Goal: Transaction & Acquisition: Register for event/course

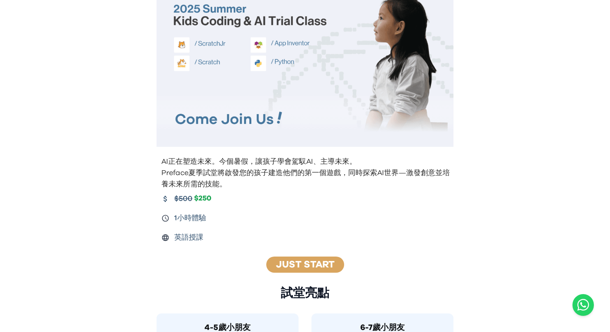
scroll to position [55, 0]
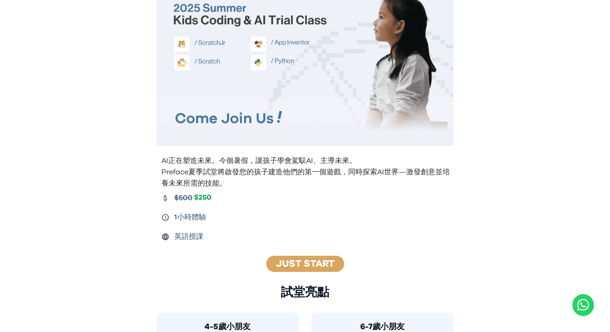
click at [315, 270] on div "Just Start" at bounding box center [305, 264] width 78 height 16
click at [308, 258] on div "Just Start" at bounding box center [305, 264] width 78 height 16
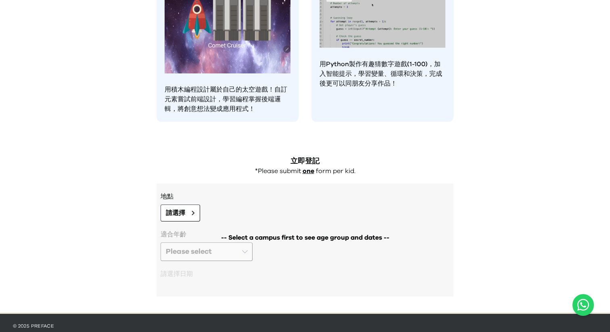
scroll to position [652, 0]
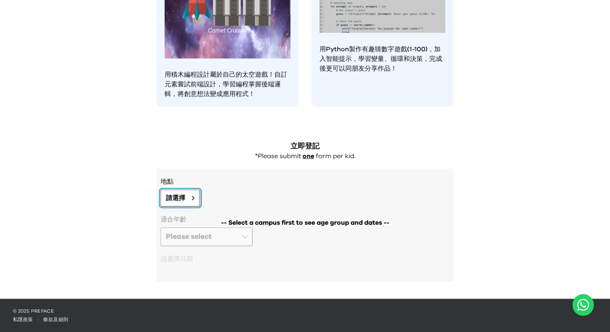
click at [188, 202] on button "請選擇" at bounding box center [181, 198] width 40 height 17
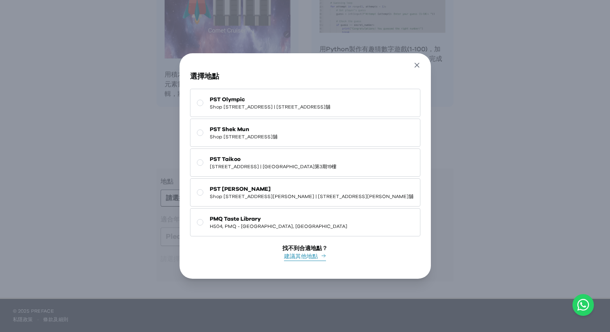
click at [421, 61] on icon "button" at bounding box center [417, 65] width 8 height 8
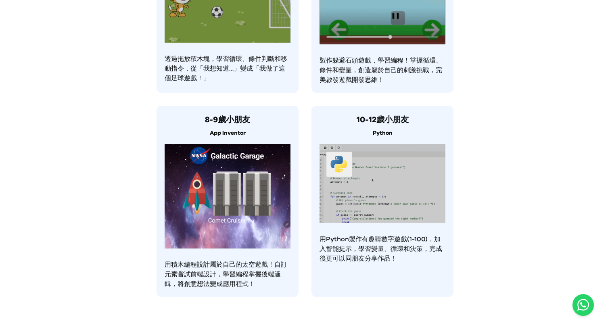
scroll to position [463, 0]
